Goal: Task Accomplishment & Management: Use online tool/utility

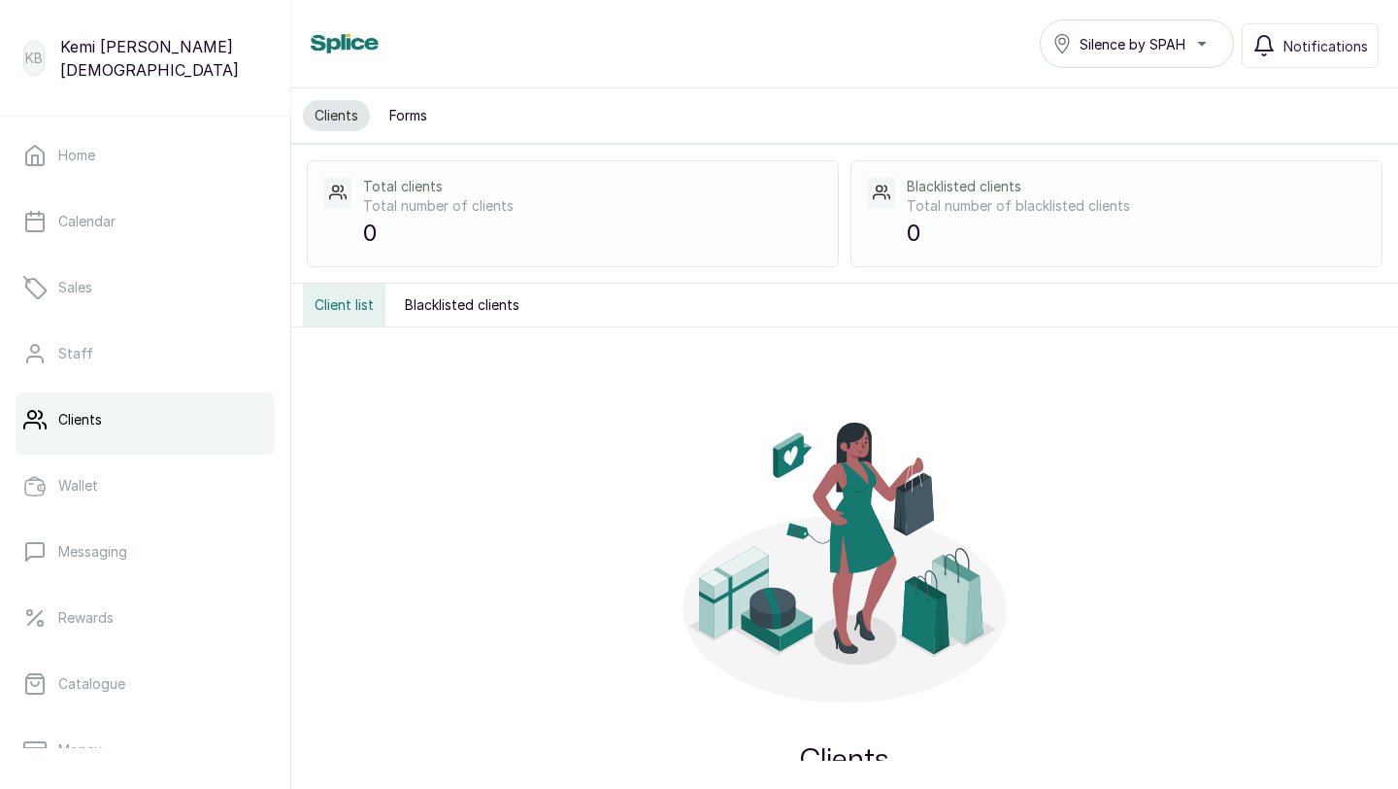
click at [123, 408] on link "Clients" at bounding box center [145, 419] width 259 height 54
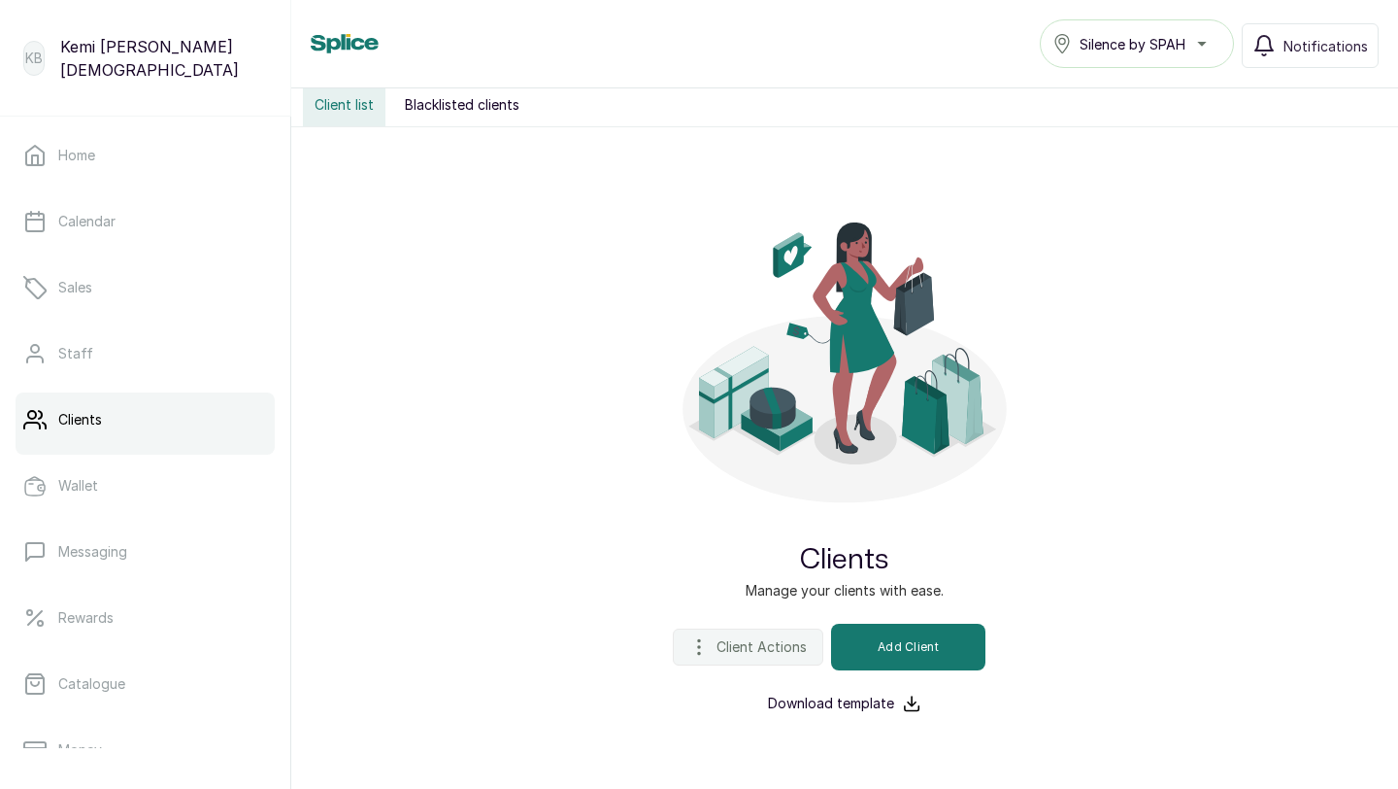
scroll to position [230, 0]
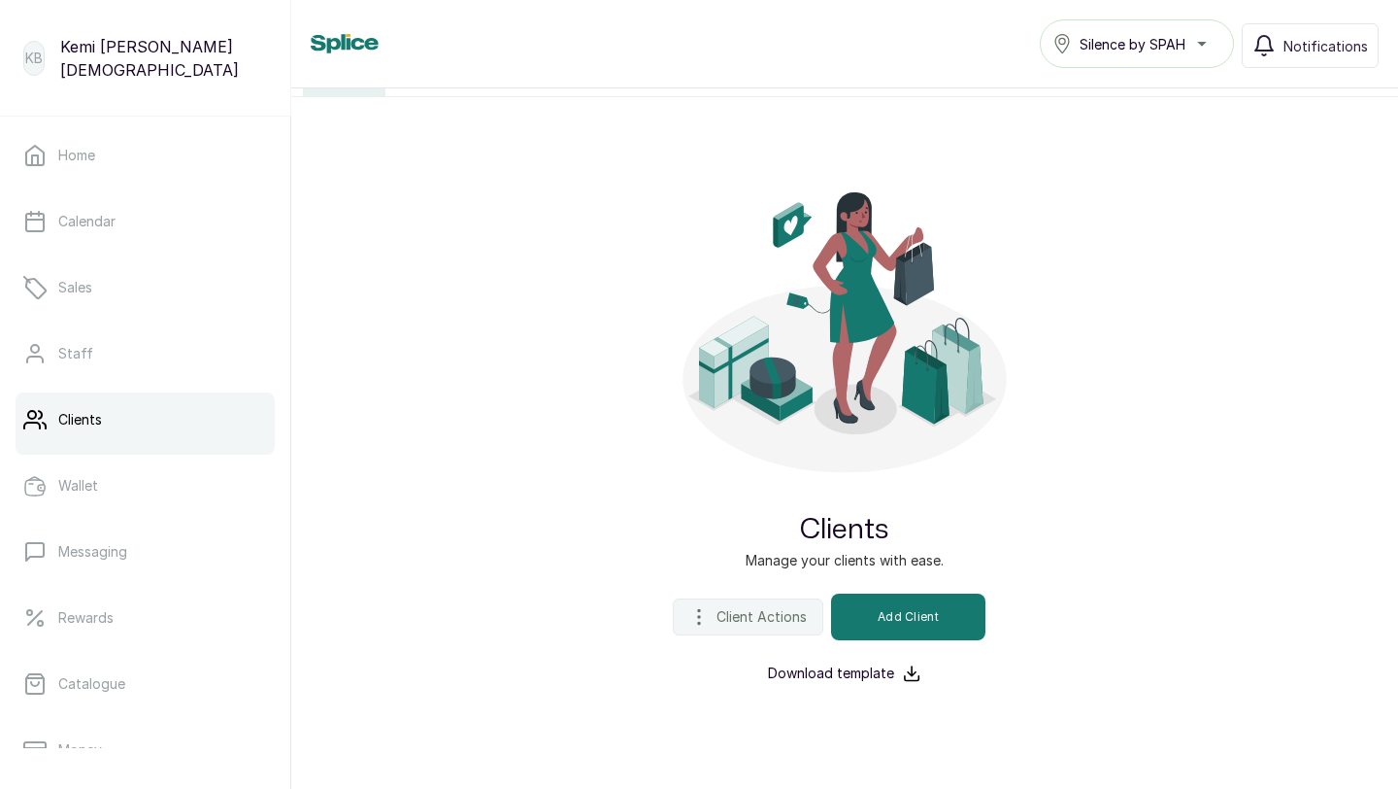
click at [875, 671] on p "Download template" at bounding box center [831, 672] width 126 height 19
click at [786, 612] on span "Client Actions" at bounding box center [762, 616] width 90 height 19
click at [704, 711] on span "Import Clients" at bounding box center [714, 708] width 186 height 23
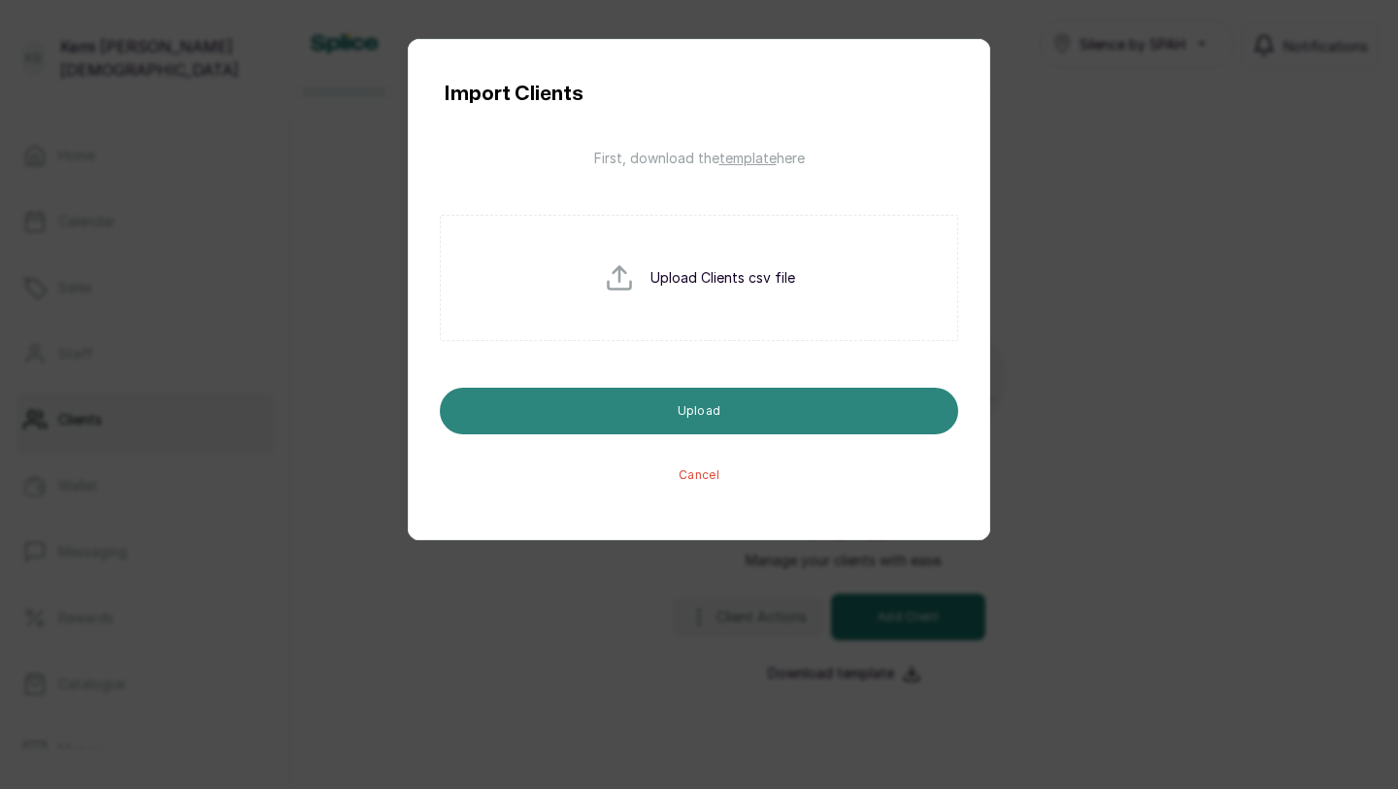
click at [661, 410] on button "Upload" at bounding box center [699, 410] width 519 height 47
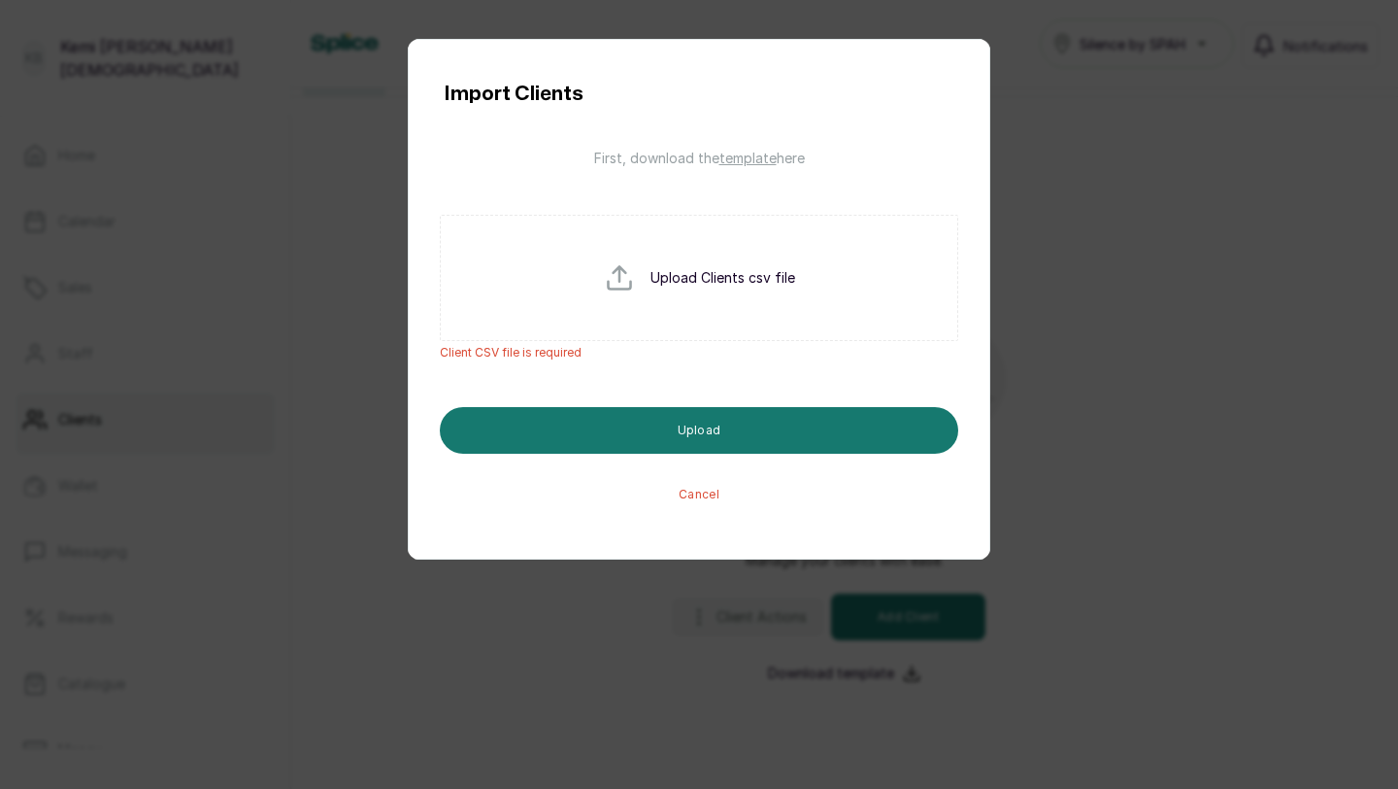
click at [629, 292] on input "file" at bounding box center [666, 308] width 124 height 93
click at [679, 290] on input "file" at bounding box center [666, 308] width 124 height 93
type input "C:\fakepath\silence by Spah.csv"
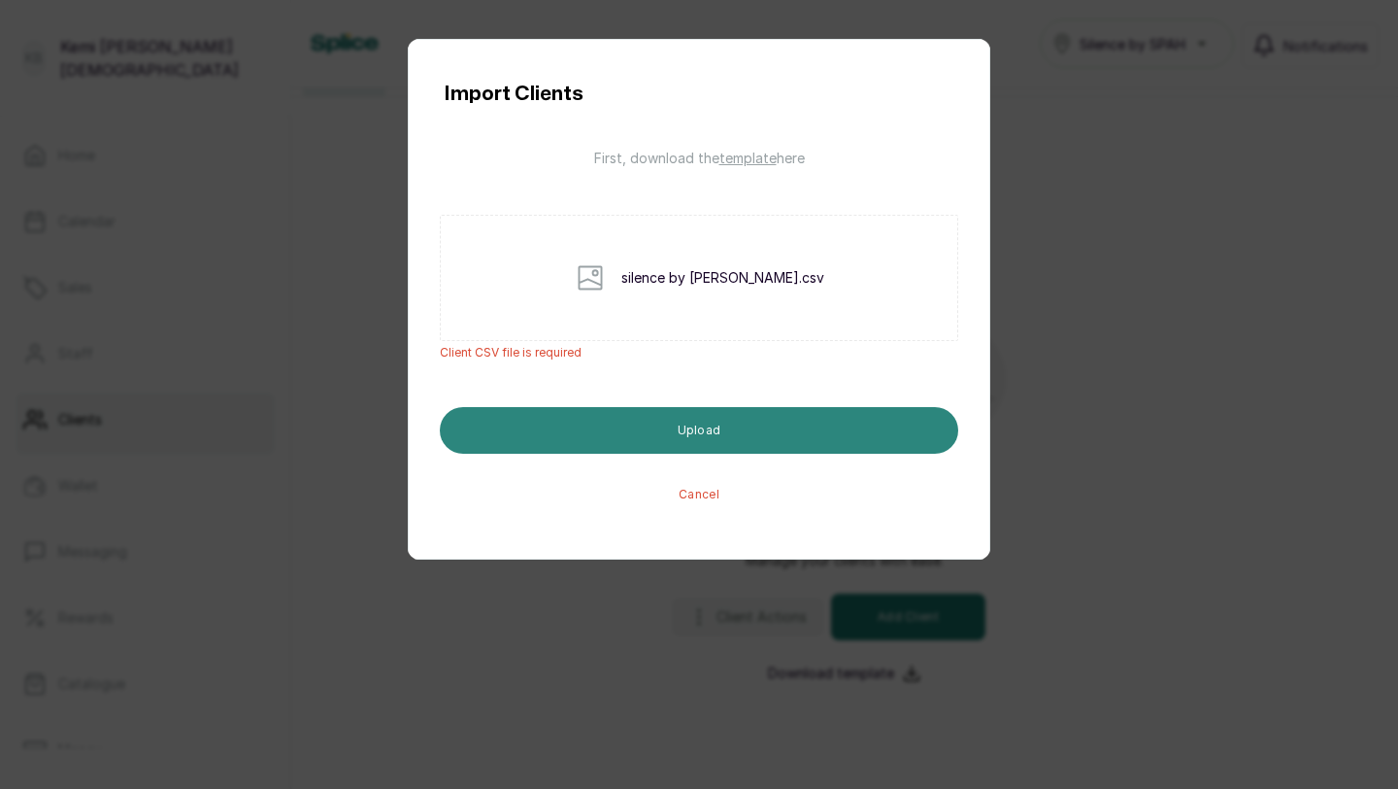
click at [702, 424] on button "Upload" at bounding box center [699, 430] width 519 height 47
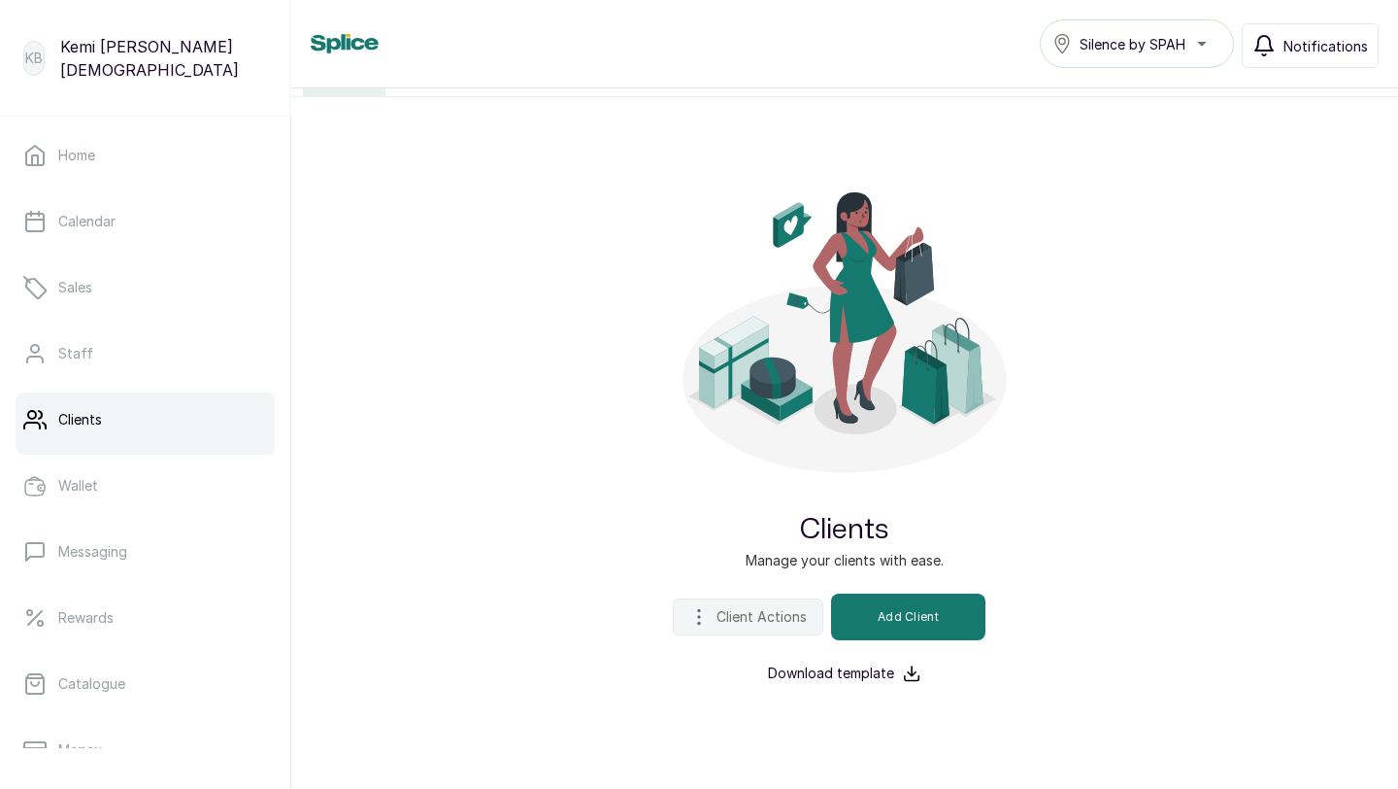
click at [1292, 53] on span "Notifications" at bounding box center [1326, 46] width 84 height 20
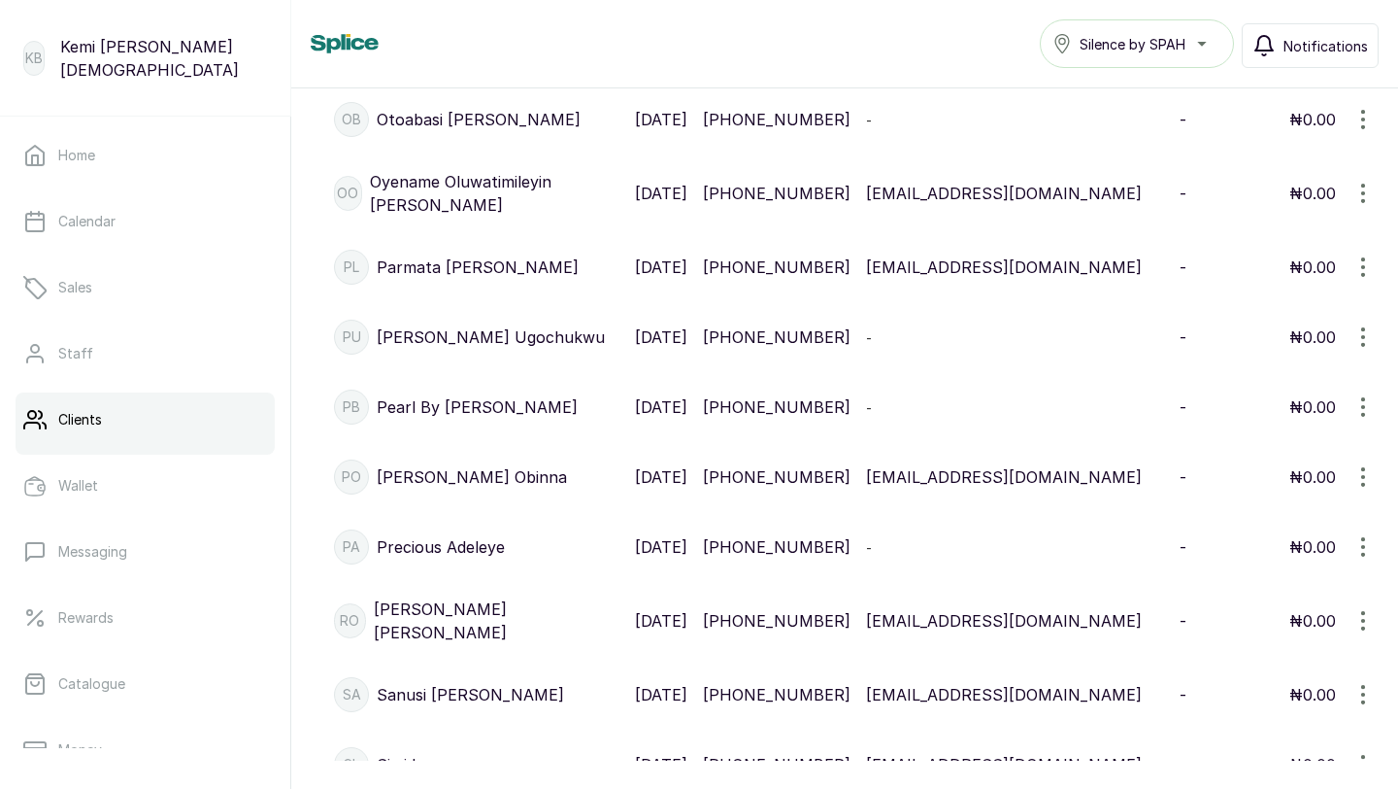
scroll to position [8001, 0]
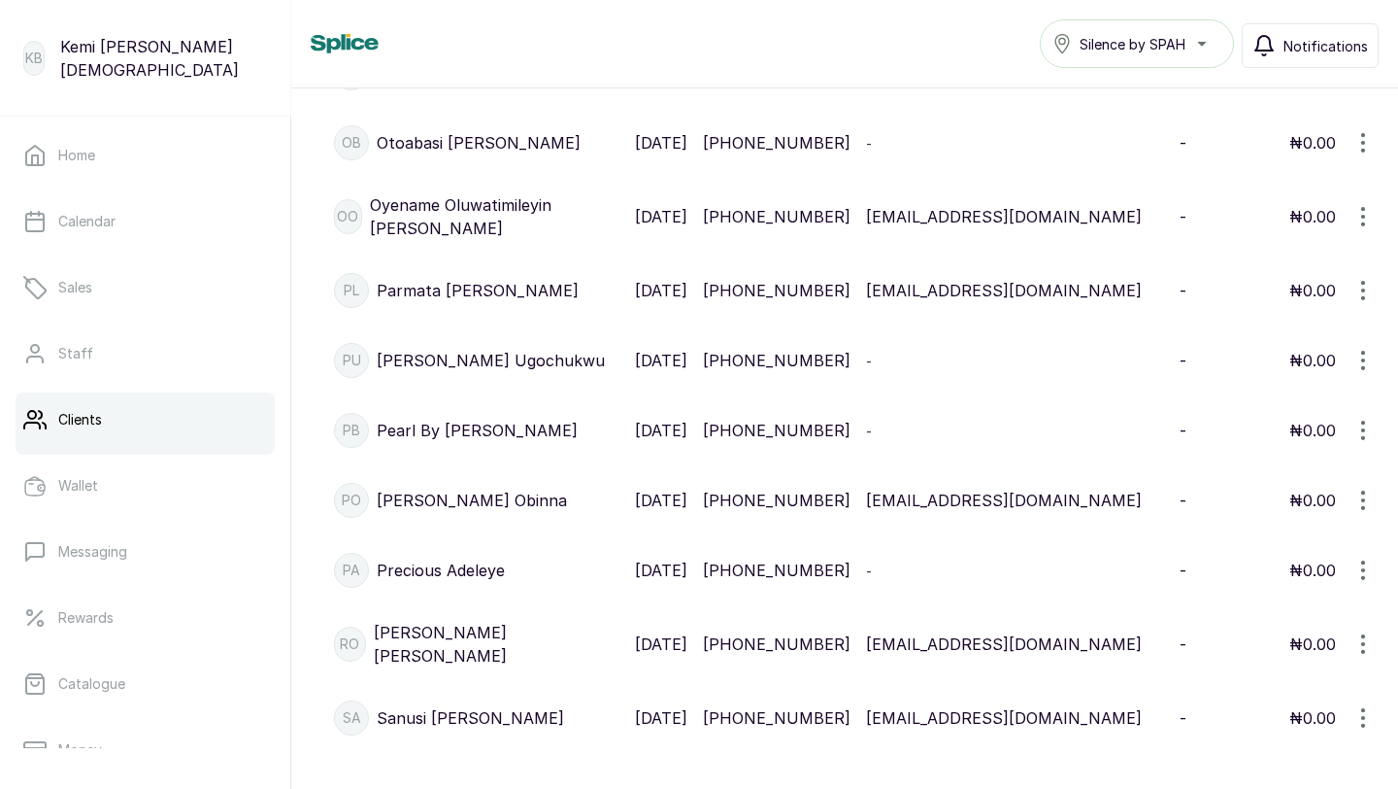
click at [1273, 46] on icon "button" at bounding box center [1264, 45] width 17 height 19
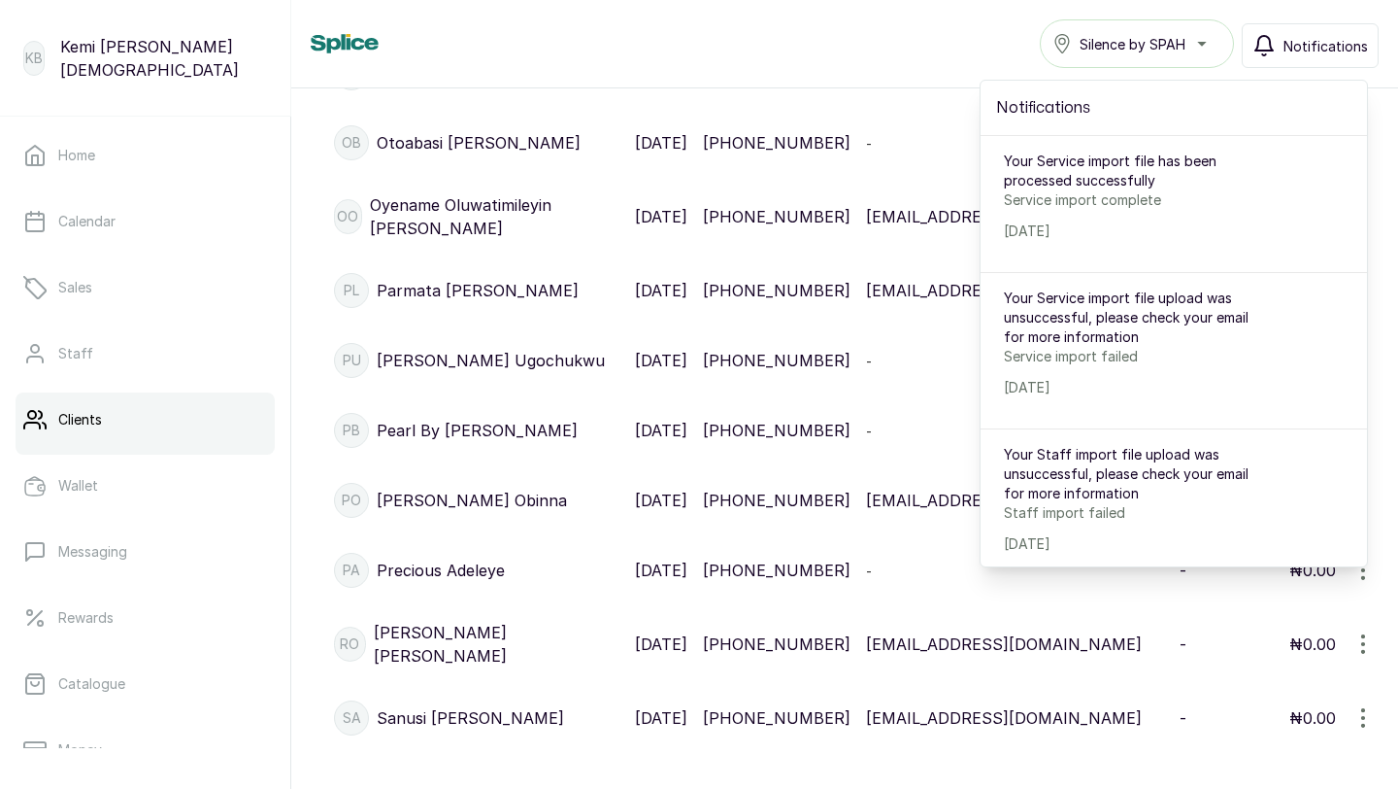
click at [914, 68] on div "Clients Silence by SPAH Notifications Notifications Your Service import file ha…" at bounding box center [844, 44] width 1107 height 88
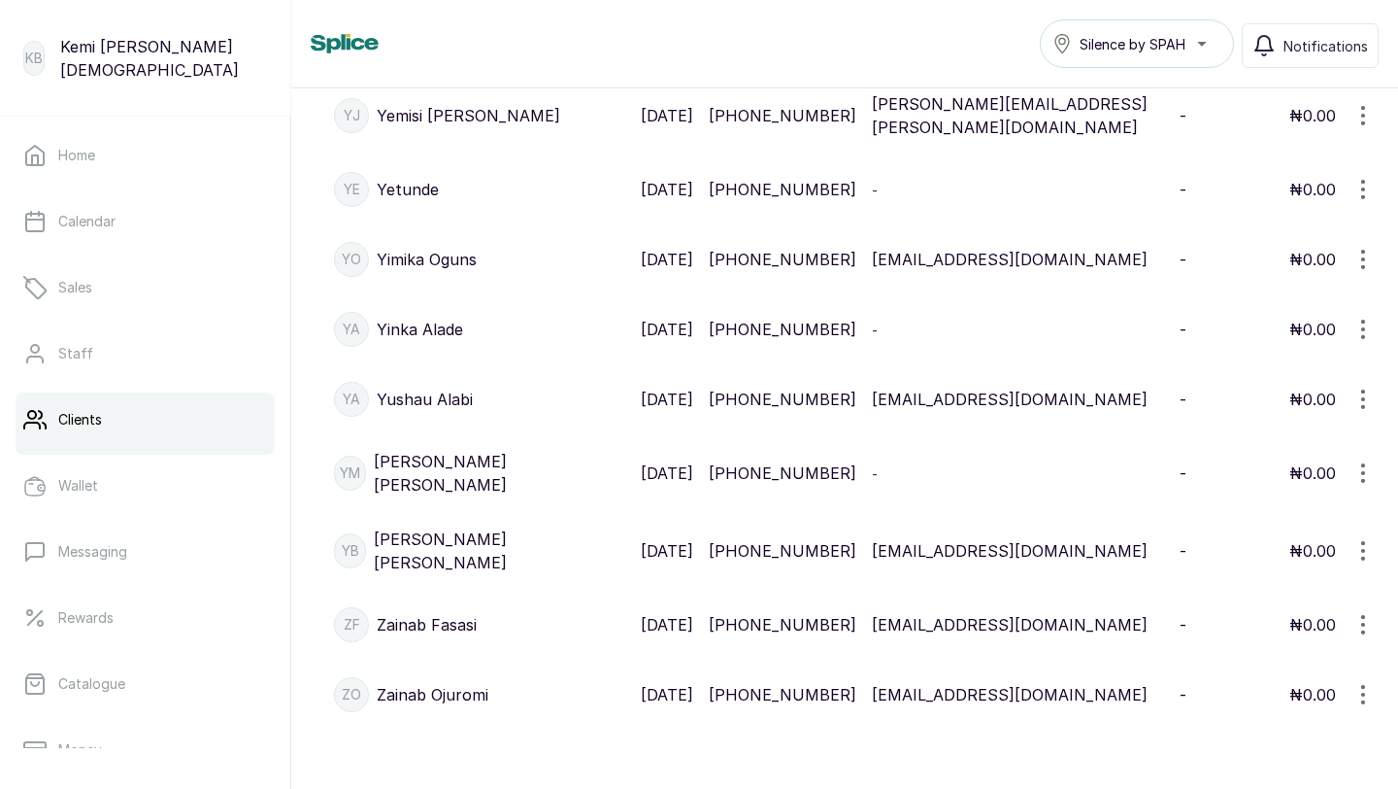
scroll to position [34771, 0]
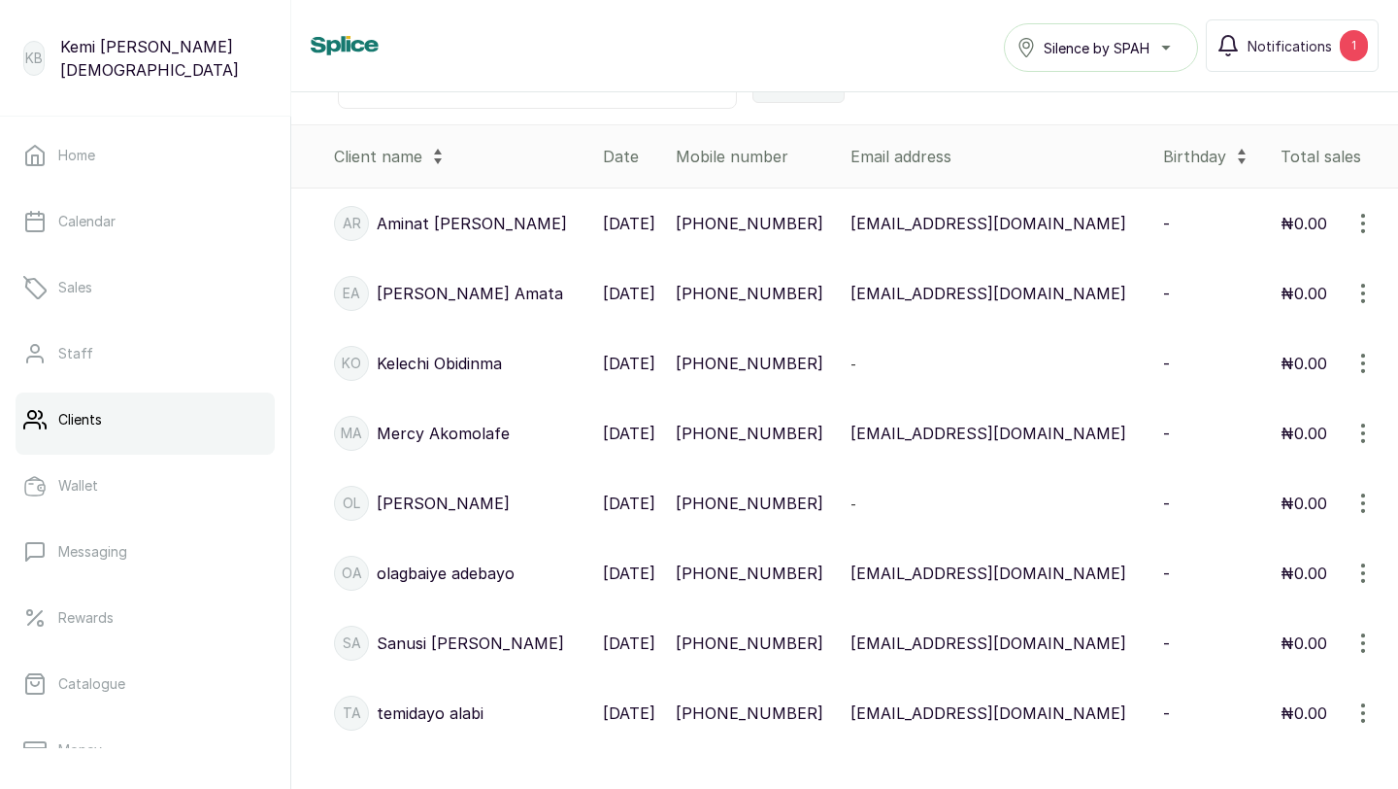
scroll to position [359, 0]
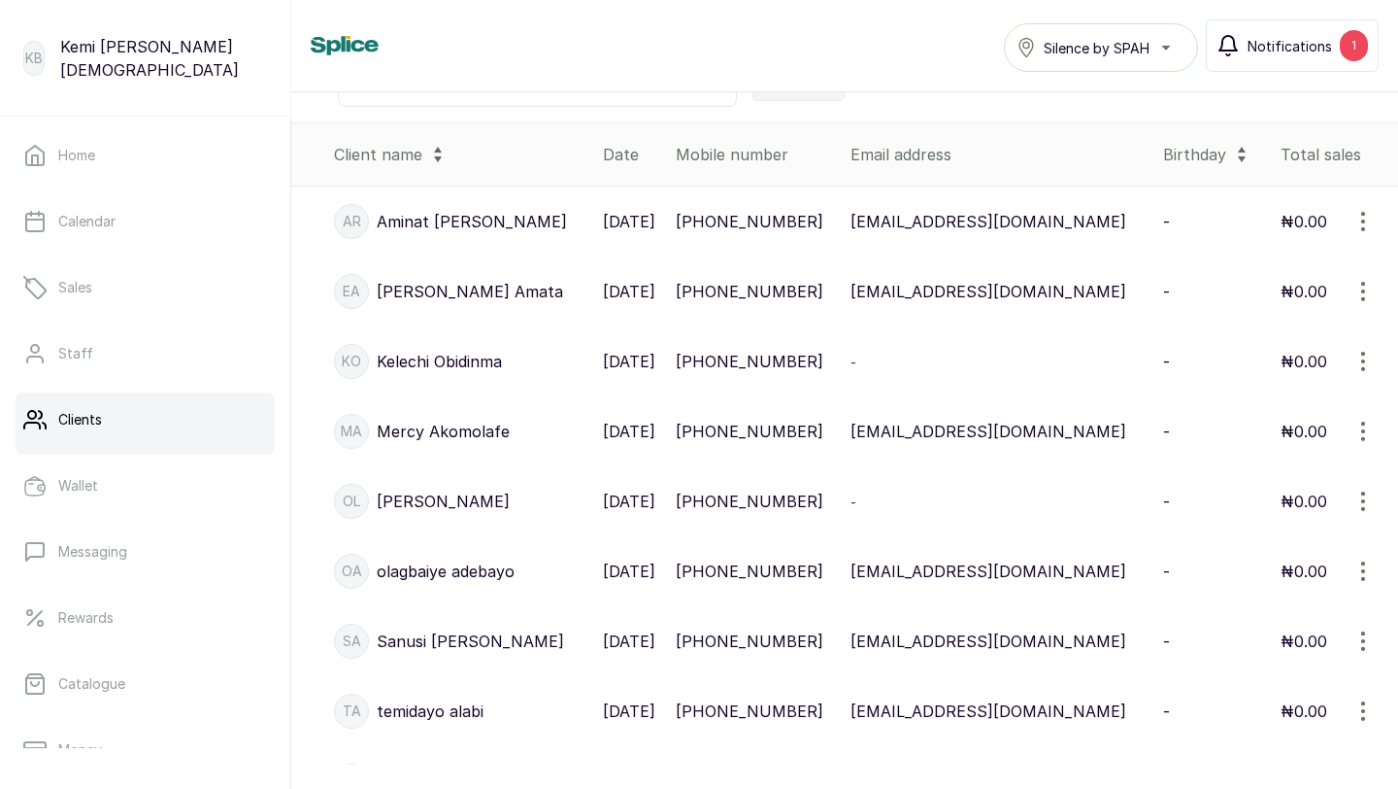
click at [1242, 61] on button "Notifications 1" at bounding box center [1292, 45] width 173 height 52
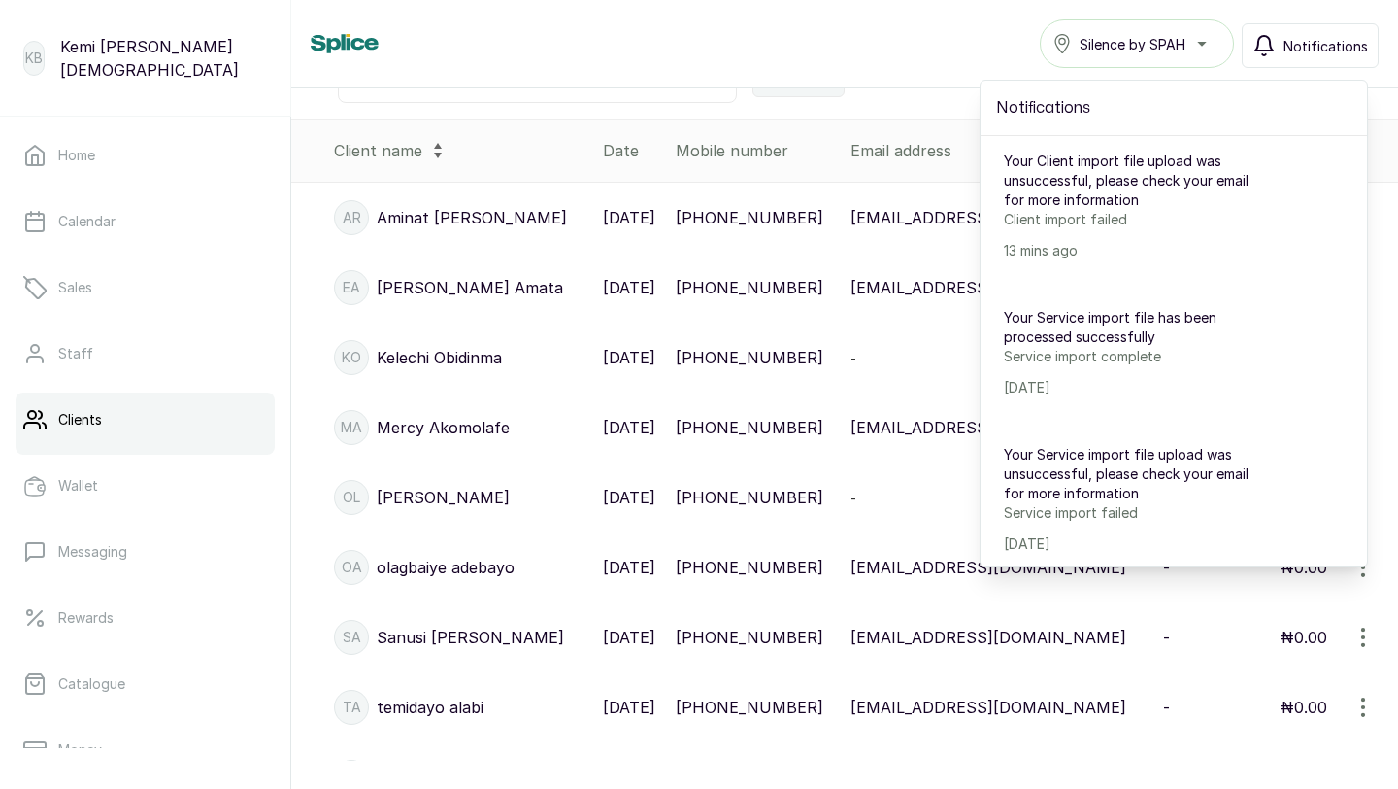
click at [789, 57] on div "Clients Silence by SPAH Notifications Notifications Your Client import file upl…" at bounding box center [845, 43] width 1068 height 49
